Goal: Contribute content

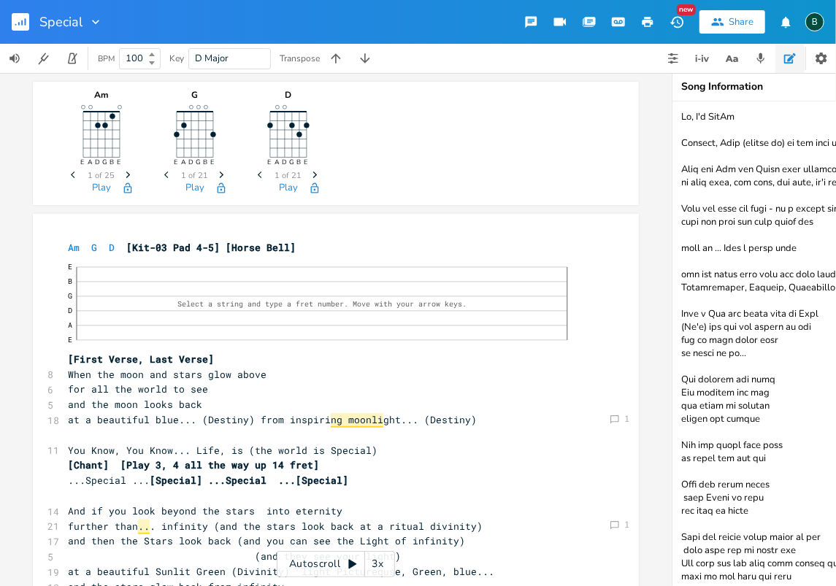
scroll to position [1491, 0]
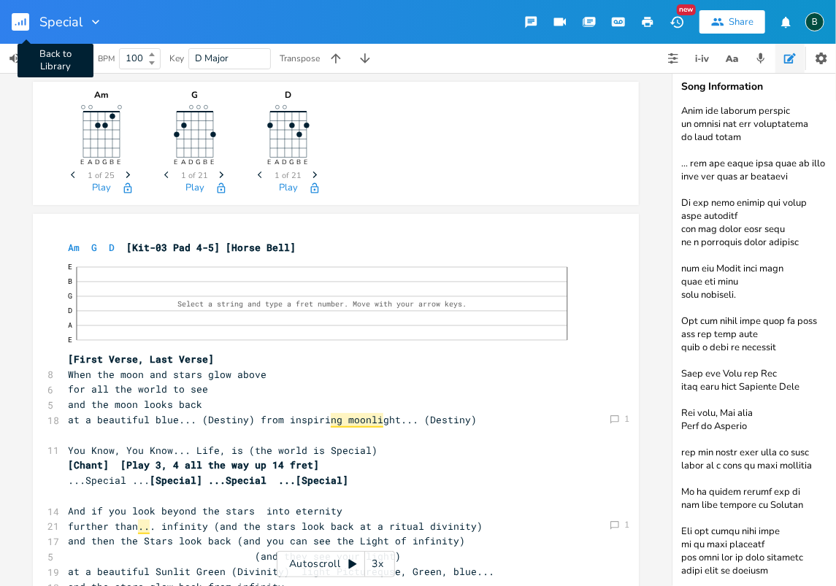
click at [21, 21] on icon "button" at bounding box center [21, 22] width 1 height 5
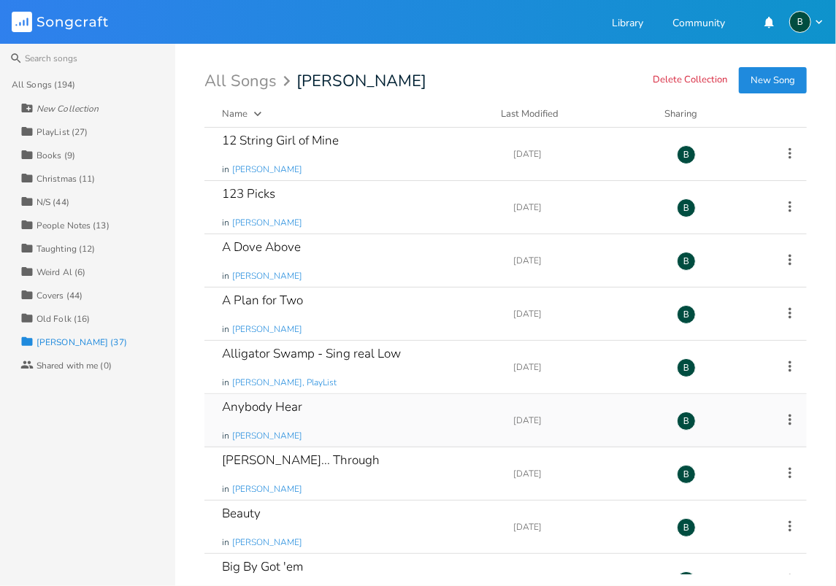
click at [259, 406] on div "Anybody Hear" at bounding box center [262, 407] width 80 height 12
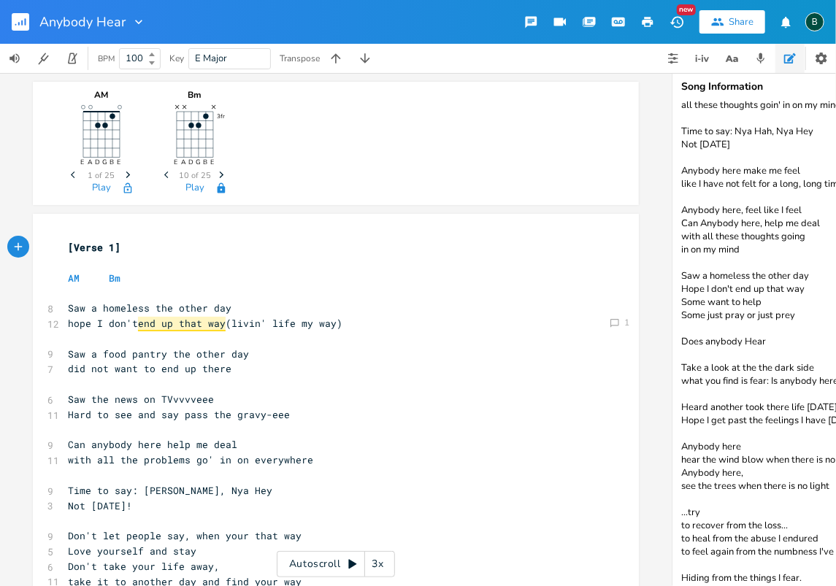
scroll to position [67, 0]
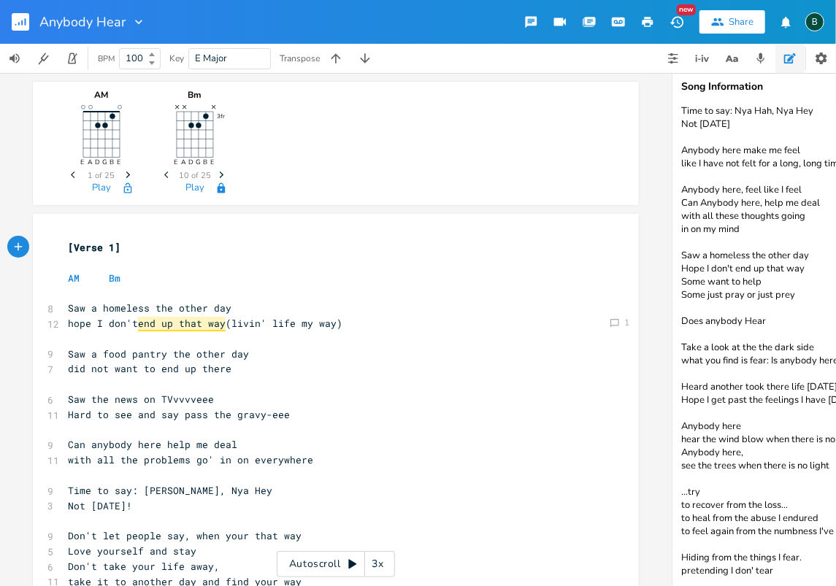
drag, startPoint x: 775, startPoint y: 548, endPoint x: 797, endPoint y: 542, distance: 22.9
click at [776, 548] on textarea "Anybody here have a way to help me heal all these thoughts goin' in on my mind.…" at bounding box center [818, 343] width 292 height 485
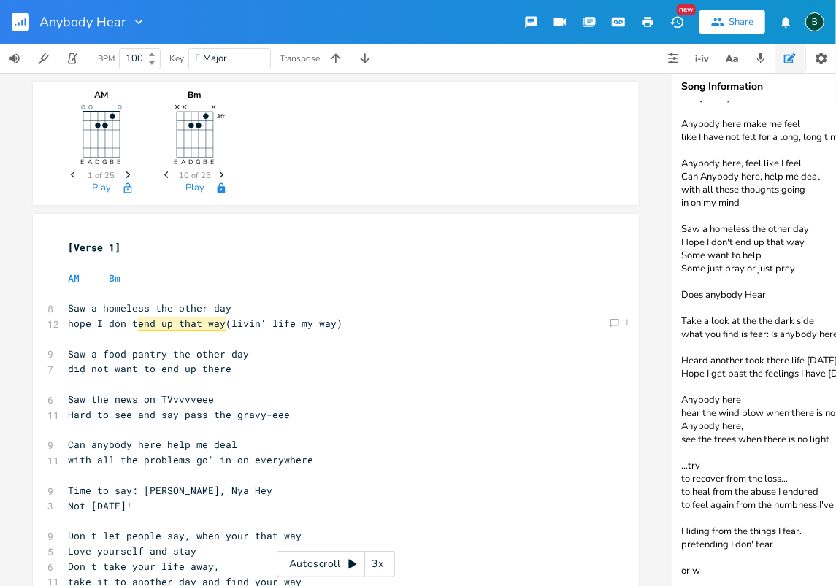
scroll to position [80, 0]
click at [681, 560] on textarea "Anybody here have a way to help me heal all these thoughts goin' in on my mind.…" at bounding box center [818, 343] width 292 height 485
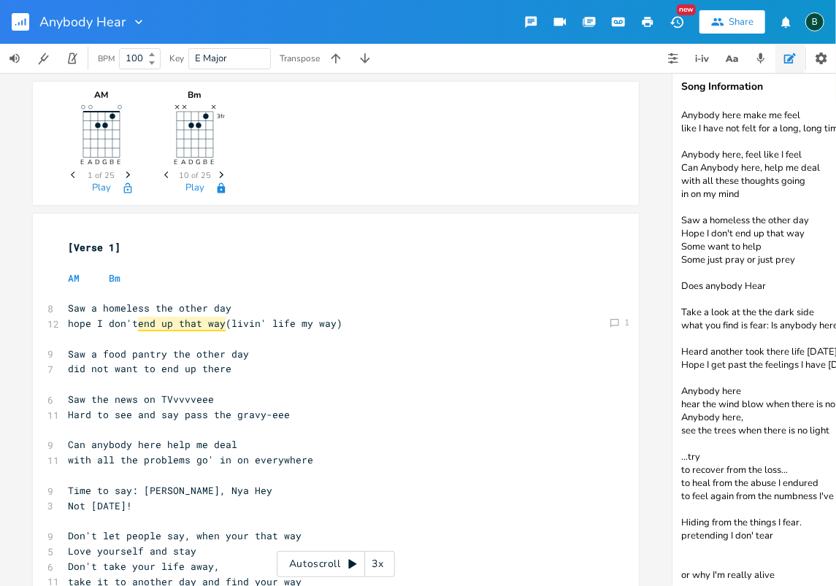
scroll to position [85, 0]
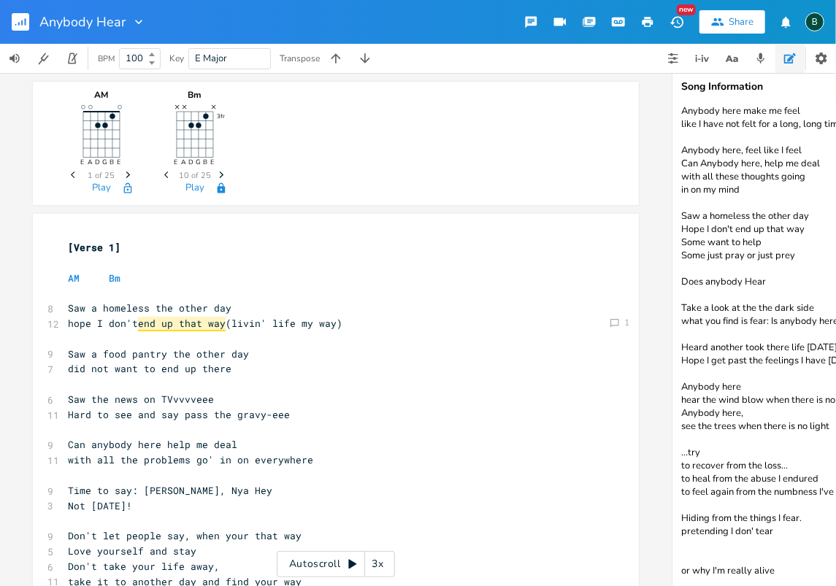
drag, startPoint x: 683, startPoint y: 561, endPoint x: 693, endPoint y: 545, distance: 19.0
click at [683, 559] on textarea "Anybody here have a way to help me heal all these thoughts goin' in on my mind.…" at bounding box center [818, 343] width 292 height 485
click at [754, 571] on textarea "Anybody here have a way to help me heal all these thoughts goin' in on my mind.…" at bounding box center [818, 343] width 292 height 485
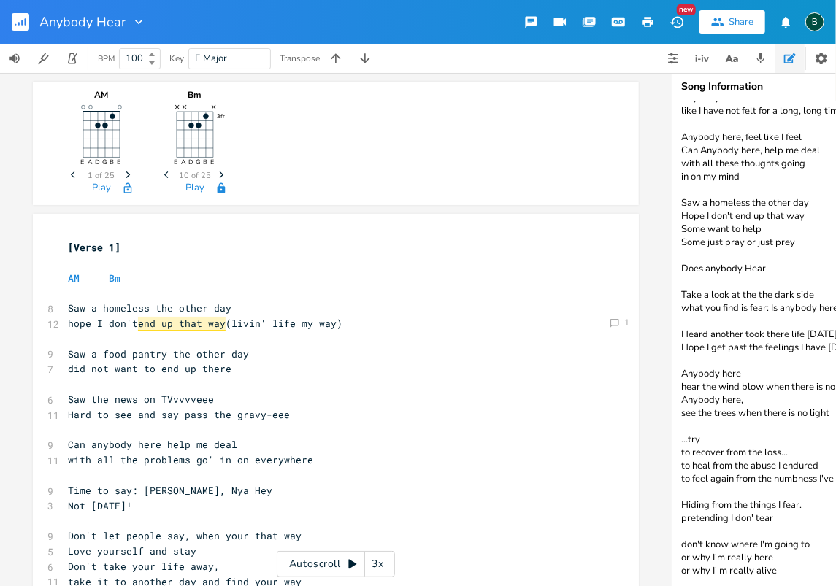
type textarea "Anybody here have a way to help me heal all these thoughts goin' in on my mind.…"
